Goal: Task Accomplishment & Management: Manage account settings

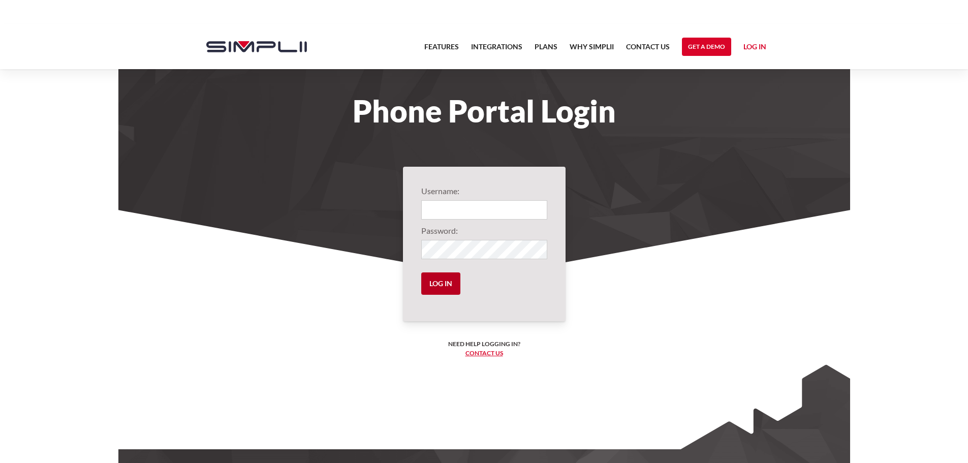
type input "1012@ThirdGenerationHomeImprovement"
click at [424, 288] on input "Log in" at bounding box center [440, 283] width 39 height 22
click at [448, 282] on input "Log in" at bounding box center [440, 283] width 39 height 22
click at [760, 47] on link "Log in" at bounding box center [755, 48] width 23 height 15
type input "1012@ThirdGenerationHomeImprovement"
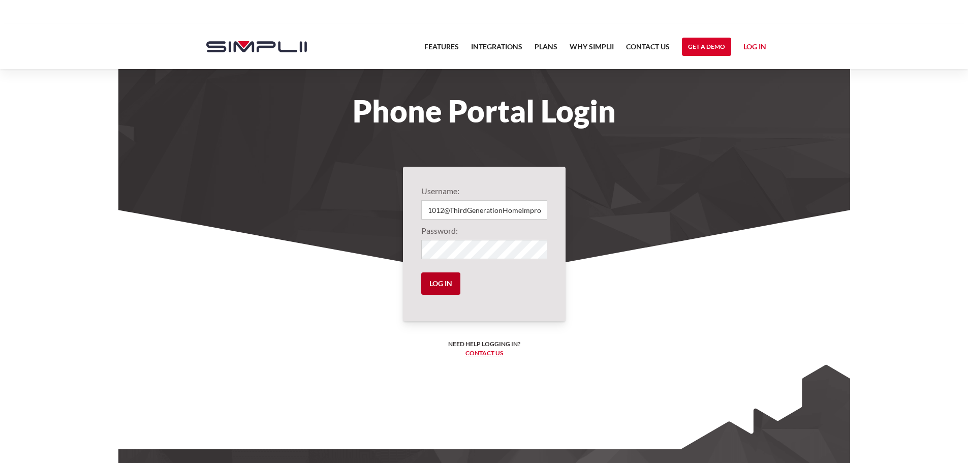
click at [434, 289] on input "Log in" at bounding box center [440, 283] width 39 height 22
click at [438, 288] on input "Log in" at bounding box center [440, 283] width 39 height 22
click at [445, 281] on input "Log in" at bounding box center [440, 283] width 39 height 22
click at [445, 282] on input "Log in" at bounding box center [440, 283] width 39 height 22
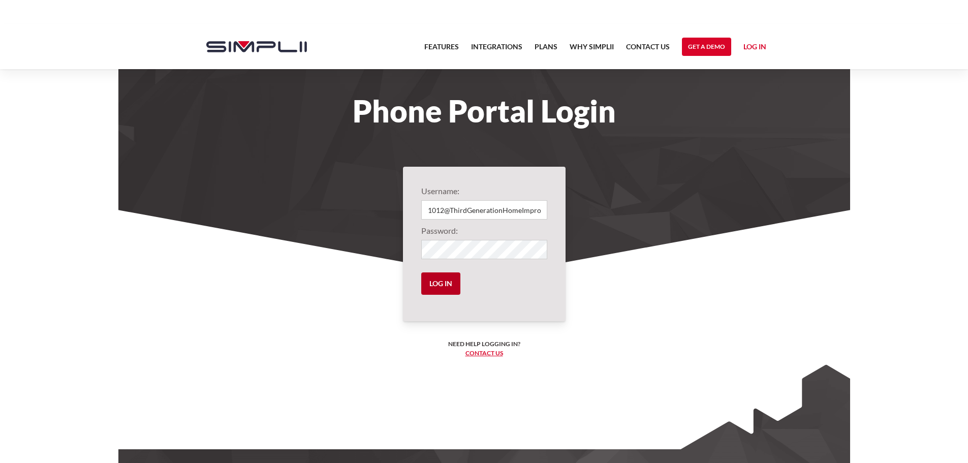
click at [445, 282] on input "Log in" at bounding box center [440, 283] width 39 height 22
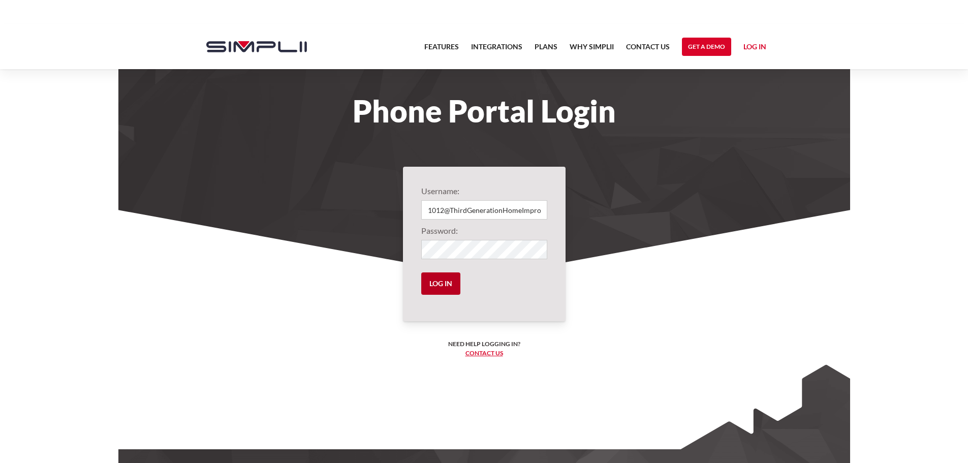
click at [445, 282] on input "Log in" at bounding box center [440, 283] width 39 height 22
click at [421, 272] on input "Log in" at bounding box center [440, 283] width 39 height 22
click at [453, 277] on input "Log in" at bounding box center [440, 283] width 39 height 22
click at [452, 277] on input "Log in" at bounding box center [440, 283] width 39 height 22
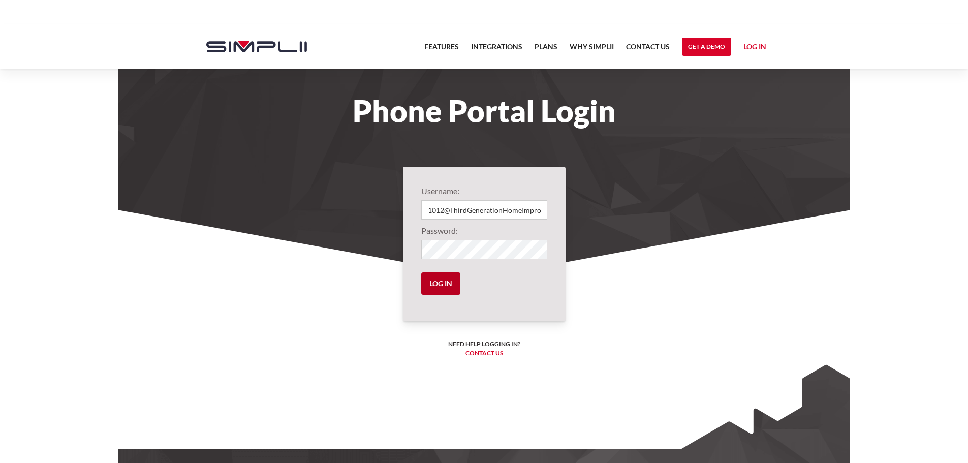
click at [452, 277] on input "Log in" at bounding box center [440, 283] width 39 height 22
click at [744, 50] on link "Log in" at bounding box center [755, 48] width 23 height 15
